Goal: Contribute content: Add original content to the website for others to see

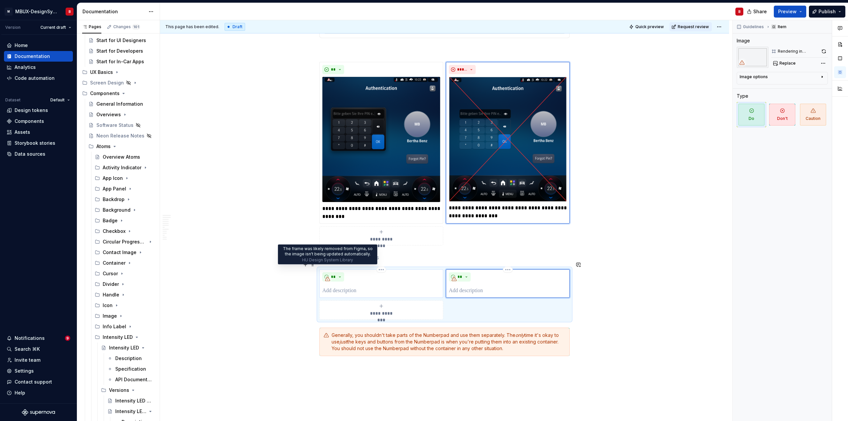
click at [328, 276] on icon at bounding box center [327, 278] width 5 height 5
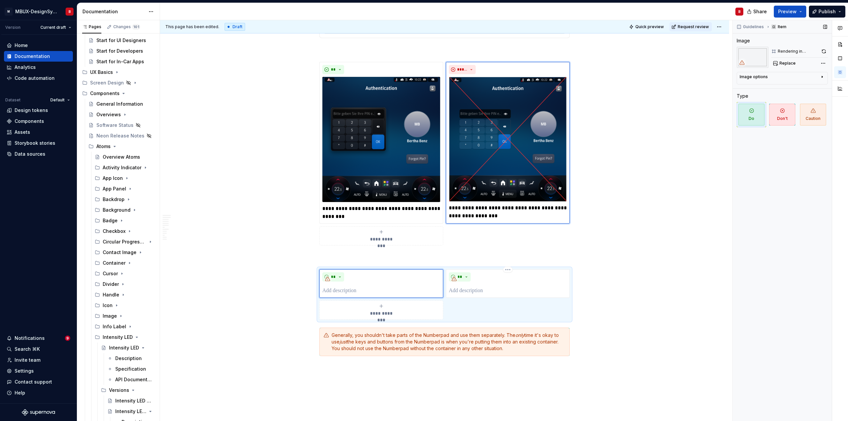
click at [753, 57] on img at bounding box center [753, 57] width 32 height 21
click at [787, 63] on span "Replace" at bounding box center [788, 63] width 16 height 5
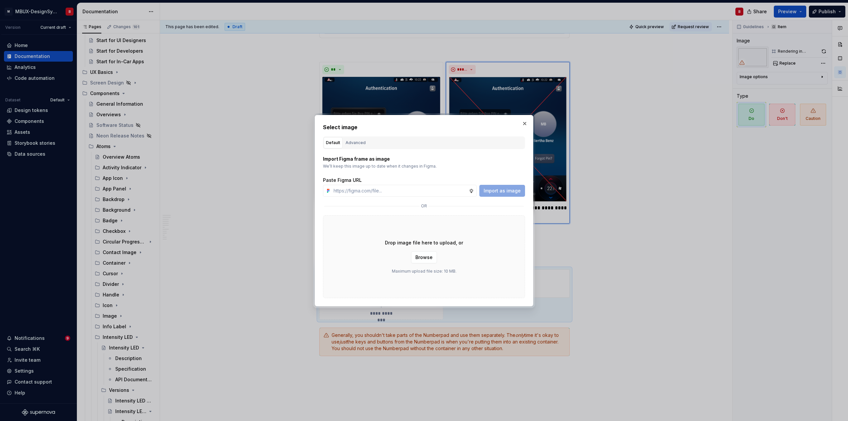
scroll to position [1579, 0]
click at [353, 144] on div "Advanced" at bounding box center [356, 143] width 20 height 7
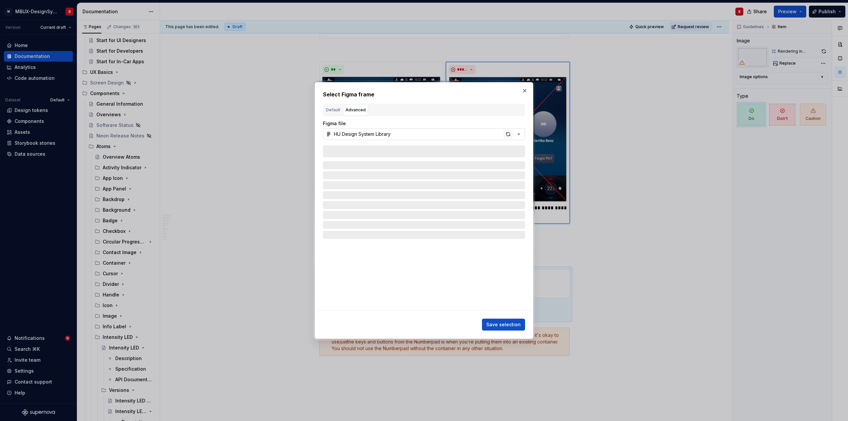
click at [509, 135] on div "button" at bounding box center [508, 134] width 9 height 9
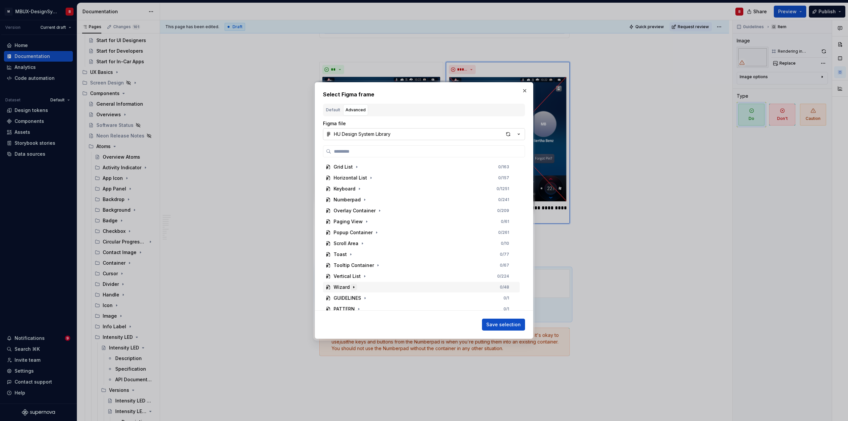
scroll to position [954, 0]
click at [367, 208] on button "button" at bounding box center [365, 207] width 7 height 7
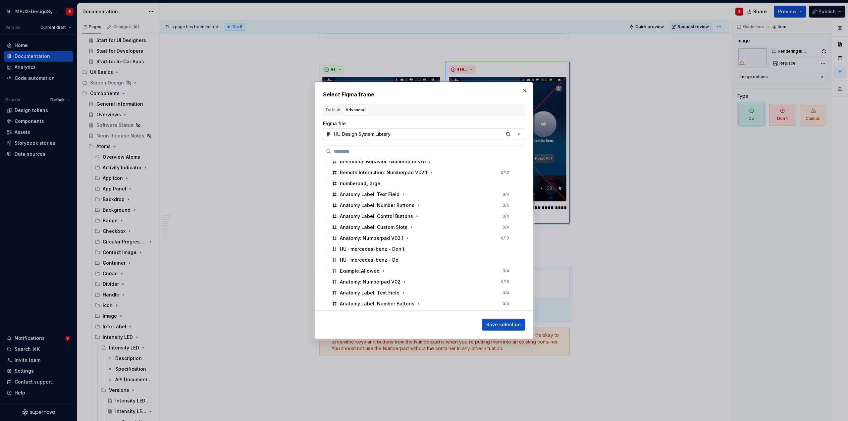
scroll to position [1193, 0]
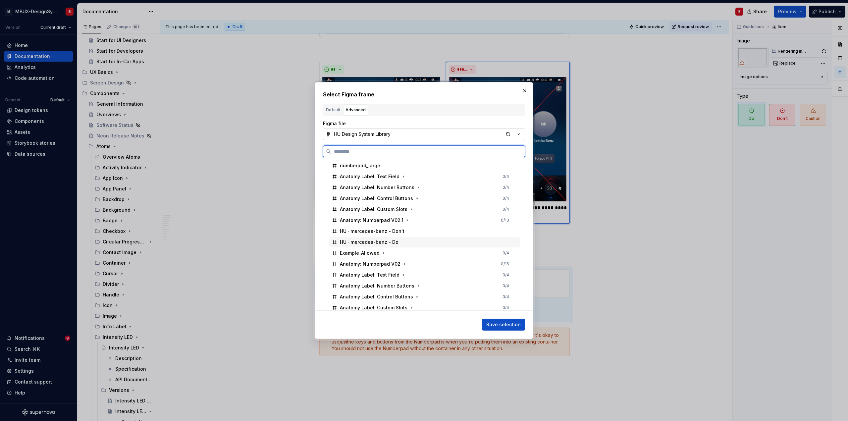
click at [425, 242] on div "HU · mercedes-benz - Do" at bounding box center [424, 242] width 191 height 11
click at [496, 323] on span "Save selection" at bounding box center [504, 324] width 34 height 7
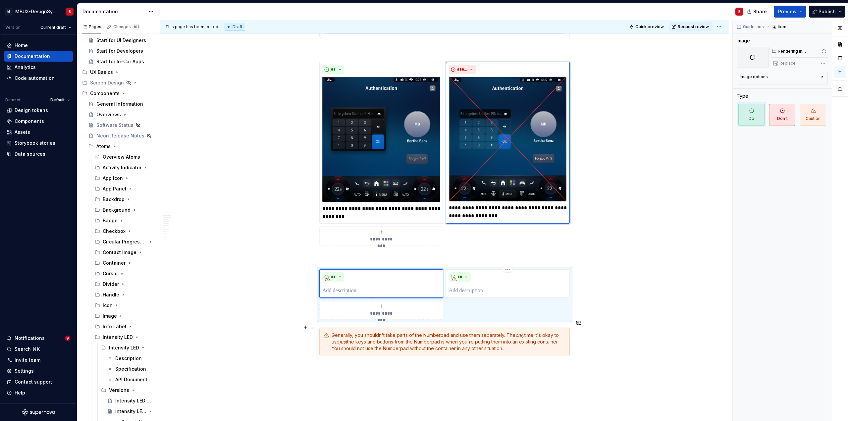
scroll to position [1579, 0]
click at [502, 274] on div "**" at bounding box center [508, 283] width 118 height 23
click at [405, 287] on p at bounding box center [381, 291] width 118 height 8
click at [501, 287] on p at bounding box center [508, 291] width 118 height 8
click at [776, 64] on div "Replace" at bounding box center [800, 63] width 57 height 9
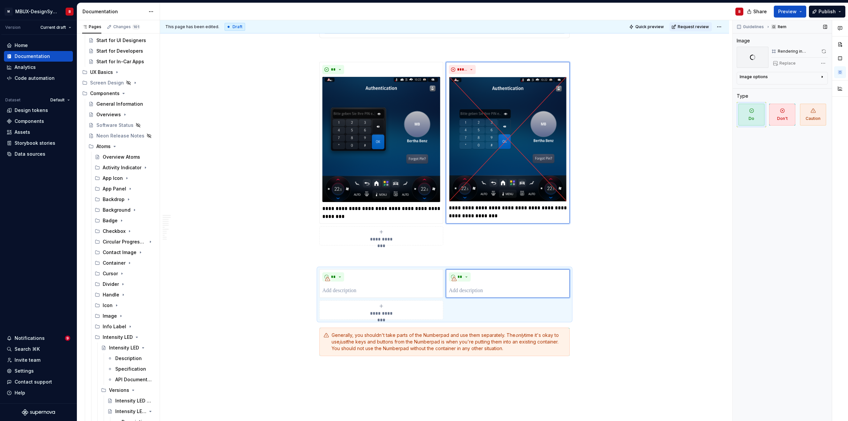
click at [782, 64] on div "Replace" at bounding box center [800, 63] width 57 height 9
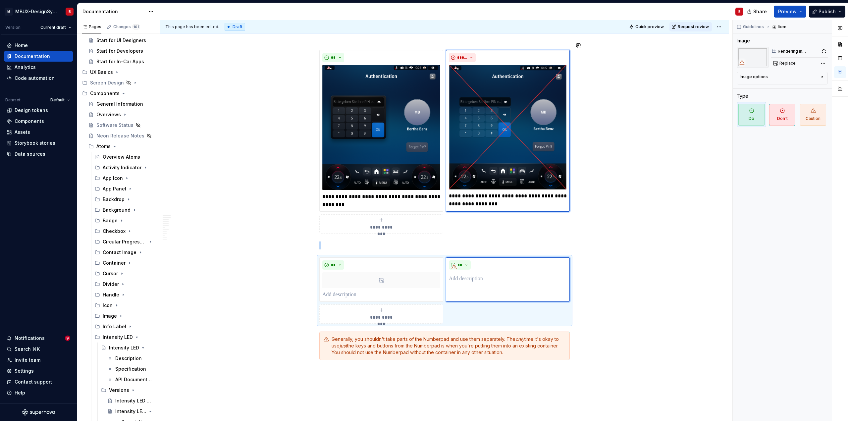
scroll to position [1599, 0]
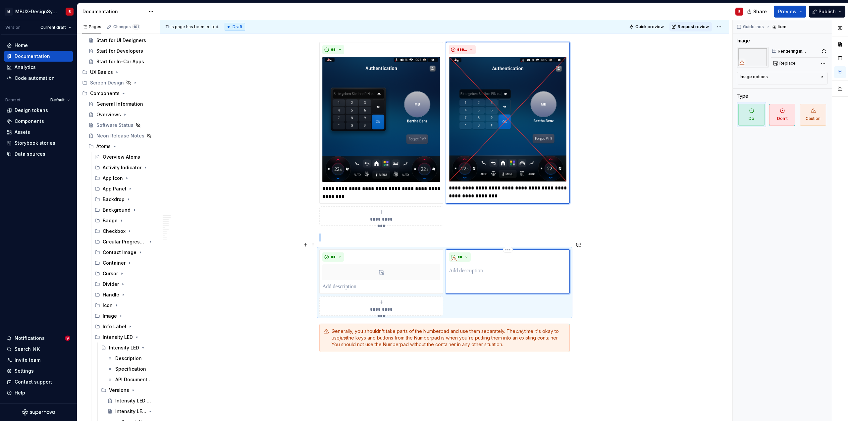
click at [518, 267] on p at bounding box center [508, 271] width 118 height 8
click at [484, 253] on div "**" at bounding box center [508, 257] width 118 height 9
click at [467, 253] on button "**" at bounding box center [460, 257] width 22 height 9
click at [487, 273] on div "Don't" at bounding box center [486, 272] width 35 height 7
click at [521, 267] on p at bounding box center [508, 271] width 118 height 8
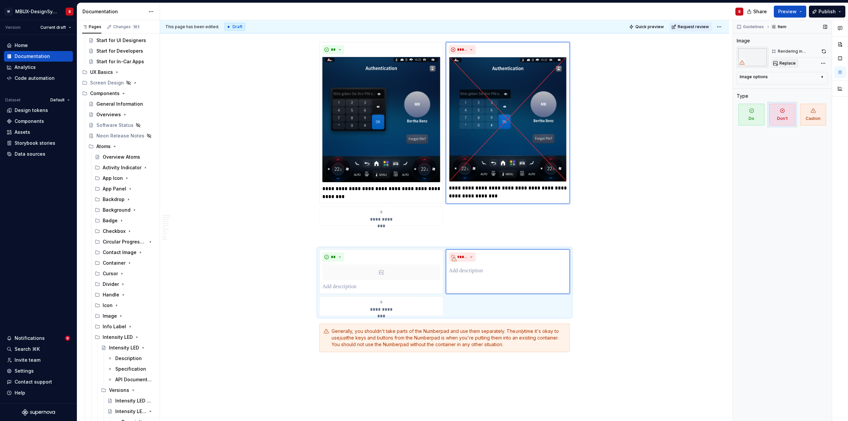
click at [783, 65] on span "Replace" at bounding box center [788, 63] width 16 height 5
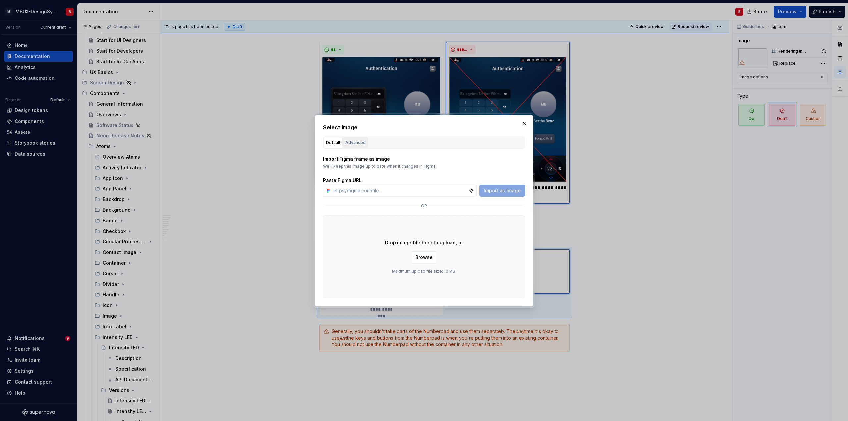
click at [359, 143] on div "Advanced" at bounding box center [356, 143] width 20 height 7
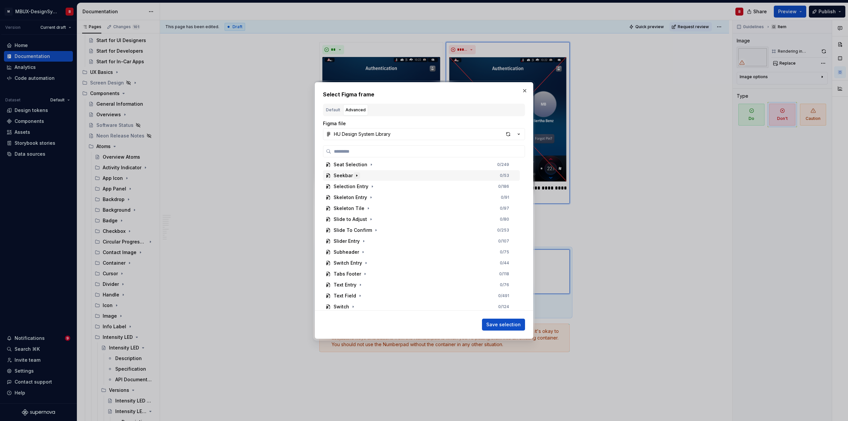
scroll to position [875, 0]
click at [354, 287] on div "Numberpad" at bounding box center [347, 287] width 27 height 7
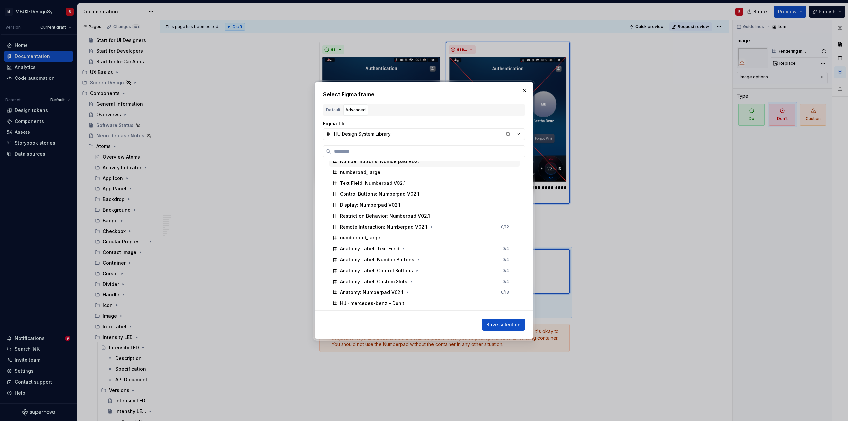
scroll to position [1148, 0]
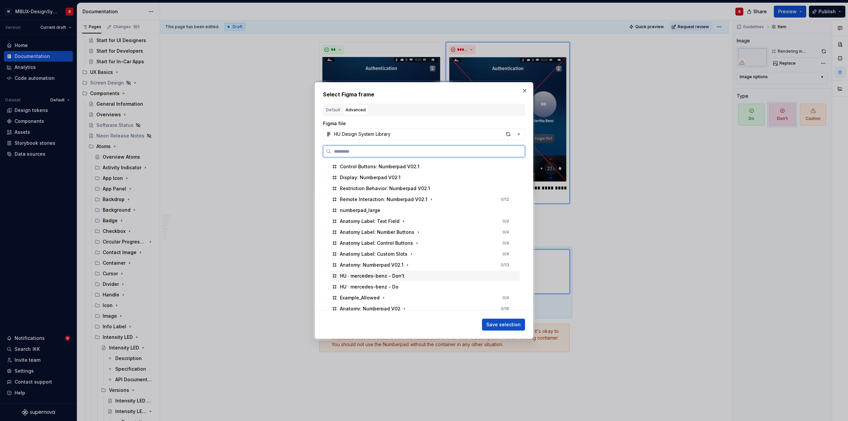
click at [413, 276] on div "HU · mercedes-benz - Don't" at bounding box center [424, 276] width 191 height 11
click at [503, 328] on button "Save selection" at bounding box center [503, 325] width 43 height 12
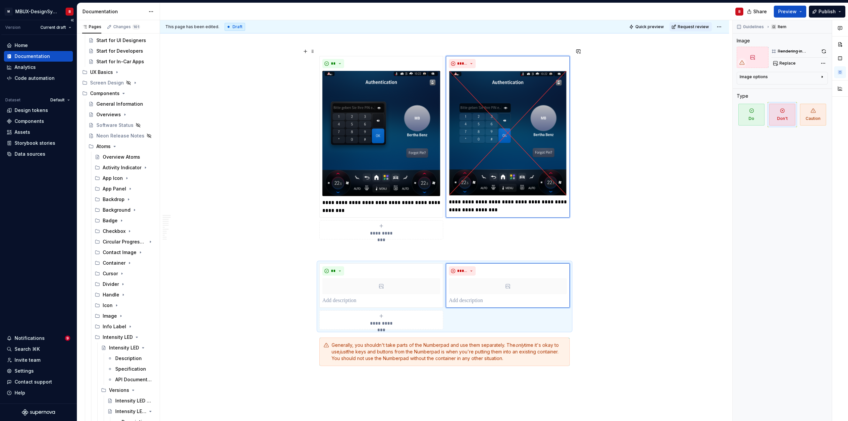
scroll to position [1584, 0]
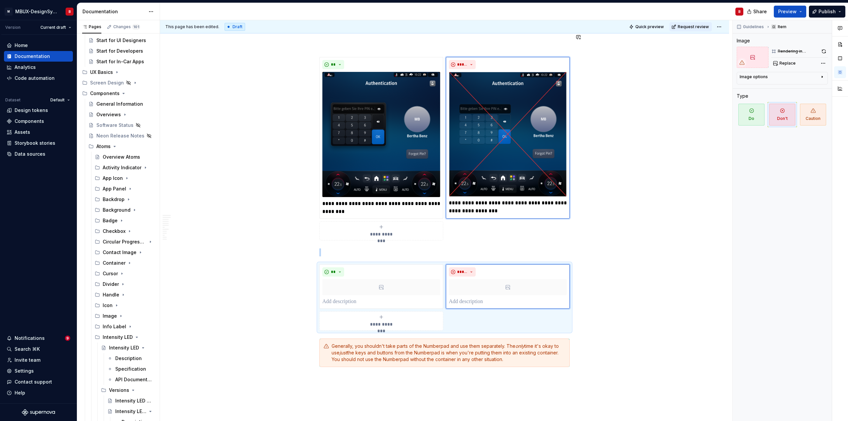
drag, startPoint x: 644, startPoint y: 29, endPoint x: 605, endPoint y: 33, distance: 39.7
click at [644, 29] on span "Quick preview" at bounding box center [650, 26] width 29 height 5
click at [717, 28] on html "M MBUX-DesignSystem B Version Current draft Home Documentation Analytics Code a…" at bounding box center [424, 210] width 848 height 421
click at [735, 50] on div "Open preview" at bounding box center [748, 50] width 43 height 7
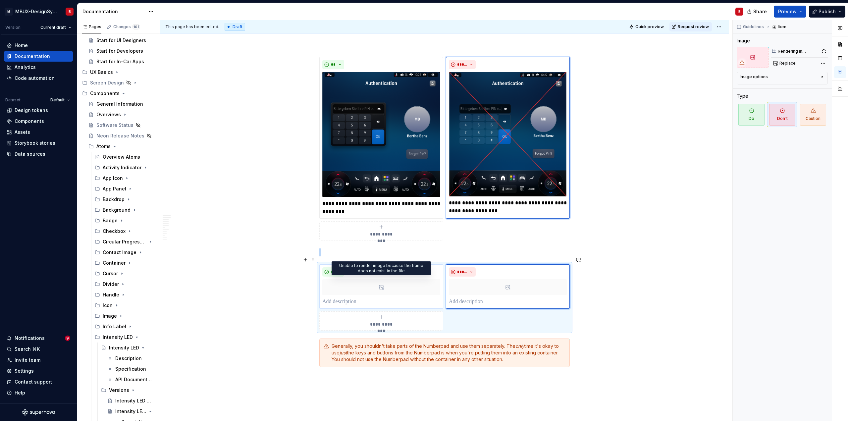
click at [379, 285] on icon at bounding box center [381, 287] width 5 height 5
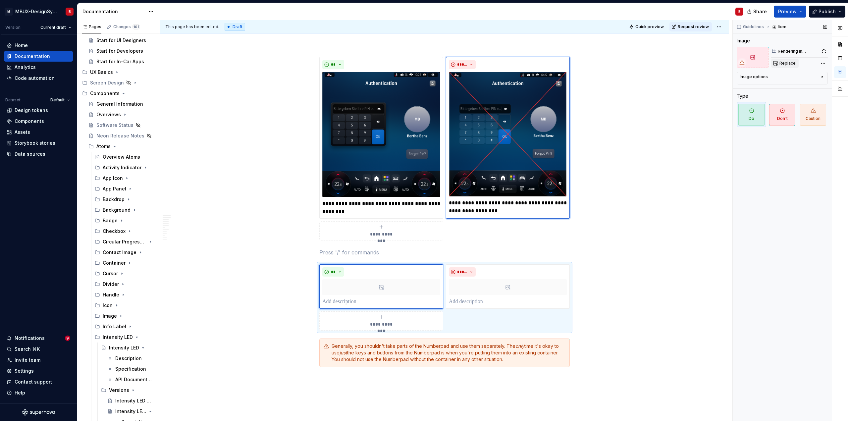
click at [788, 64] on span "Replace" at bounding box center [788, 63] width 16 height 5
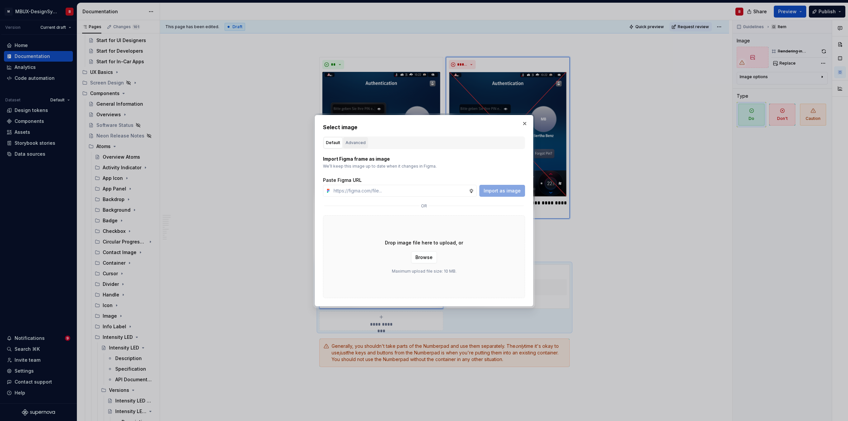
click at [354, 142] on div "Advanced" at bounding box center [356, 143] width 20 height 7
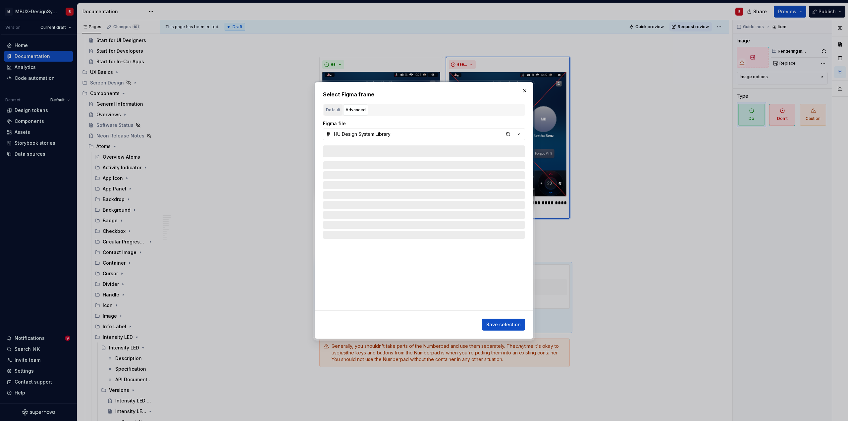
click at [328, 111] on div "Default" at bounding box center [333, 110] width 14 height 7
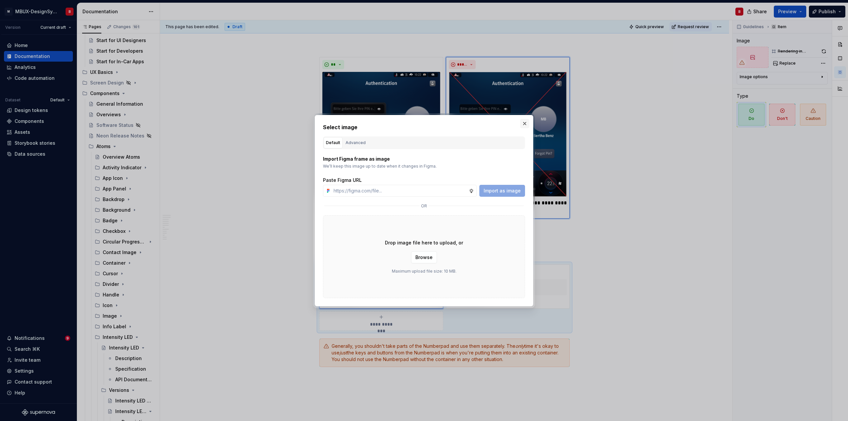
click at [528, 123] on button "button" at bounding box center [524, 123] width 9 height 9
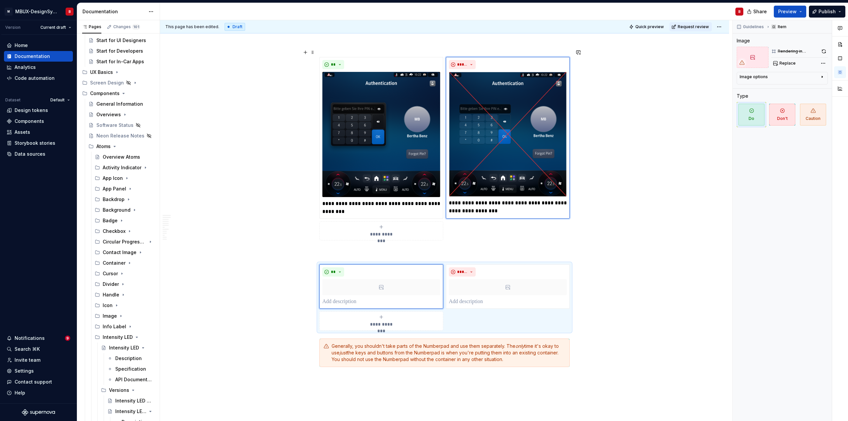
type textarea "*"
